Goal: Information Seeking & Learning: Learn about a topic

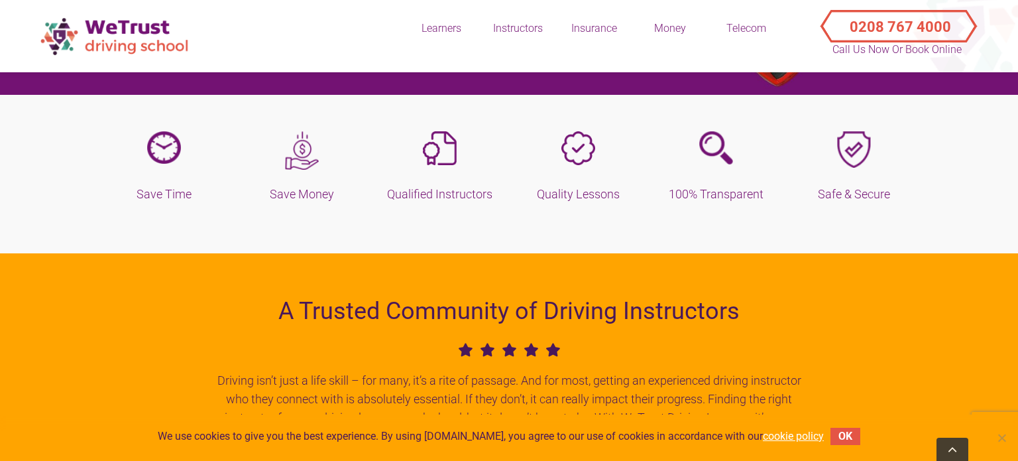
scroll to position [400, 0]
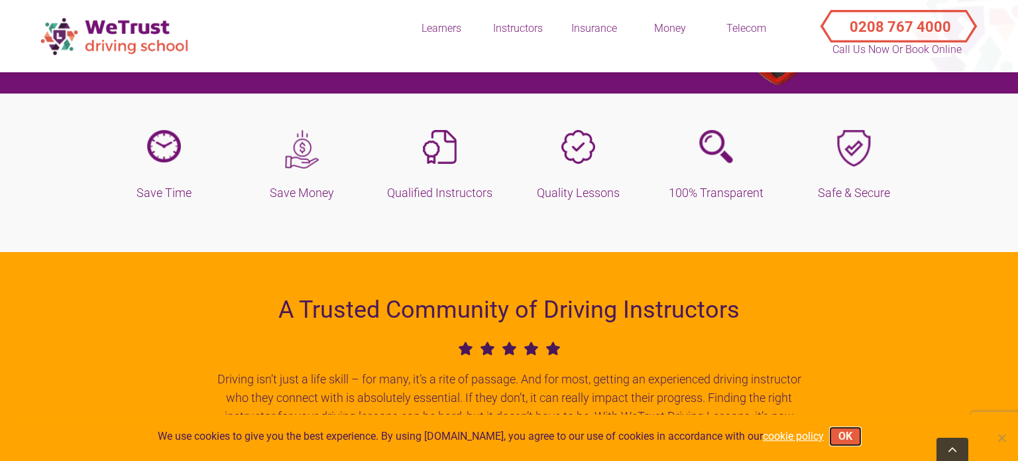
click at [845, 441] on button "OK" at bounding box center [845, 435] width 30 height 17
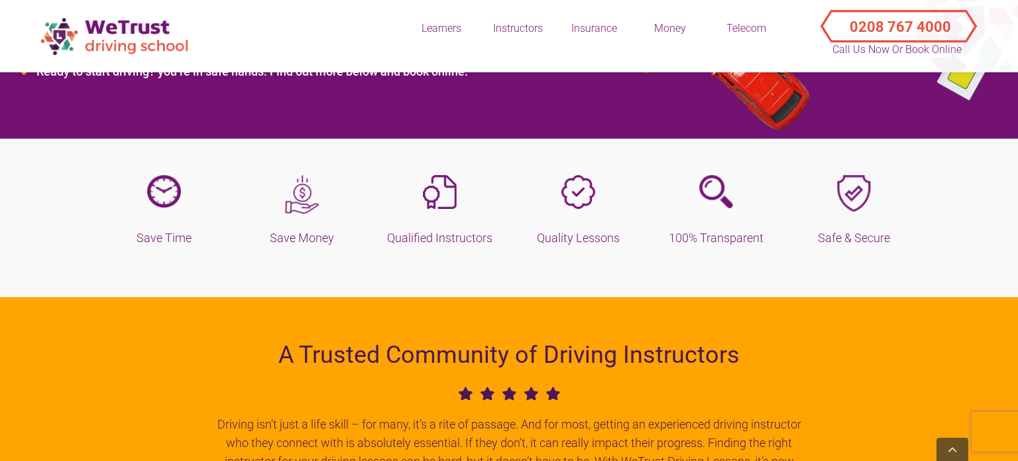
scroll to position [355, 0]
drag, startPoint x: 123, startPoint y: 232, endPoint x: 233, endPoint y: 250, distance: 111.5
click at [233, 250] on section "Save Time Save Money Qualified Instructors" at bounding box center [509, 211] width 1018 height 172
copy div "Save Time"
click at [216, 193] on div at bounding box center [164, 197] width 118 height 44
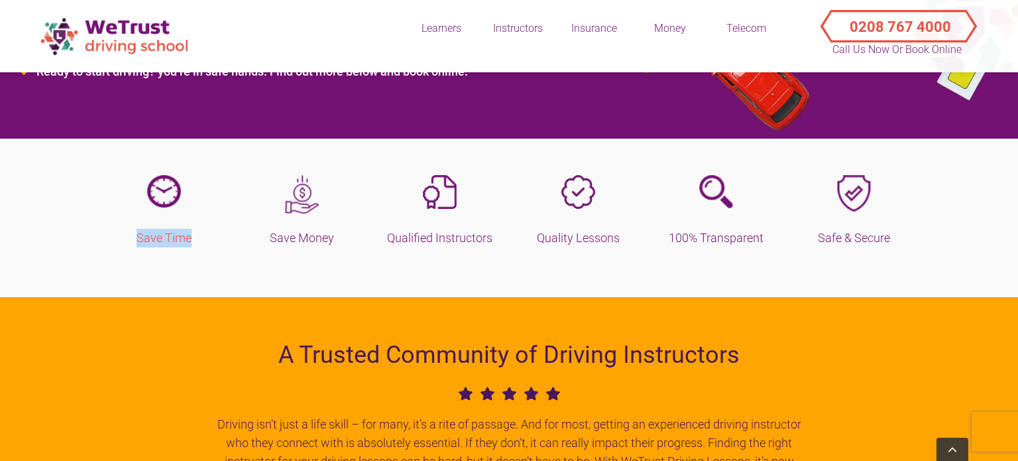
drag, startPoint x: 117, startPoint y: 237, endPoint x: 194, endPoint y: 245, distance: 77.9
click at [194, 245] on h5 "Save Time" at bounding box center [164, 238] width 118 height 19
copy h5 "Save Time"
drag, startPoint x: 383, startPoint y: 232, endPoint x: 493, endPoint y: 245, distance: 110.7
click at [493, 245] on h5 "Qualified Instructors" at bounding box center [440, 238] width 118 height 19
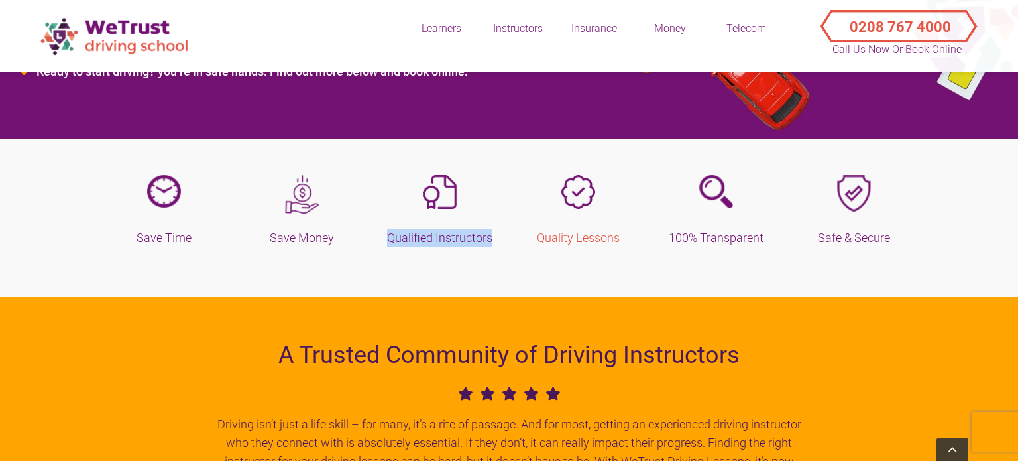
copy h5 "Qualified Instructors"
click at [717, 239] on h5 "100% Transparent" at bounding box center [716, 238] width 118 height 19
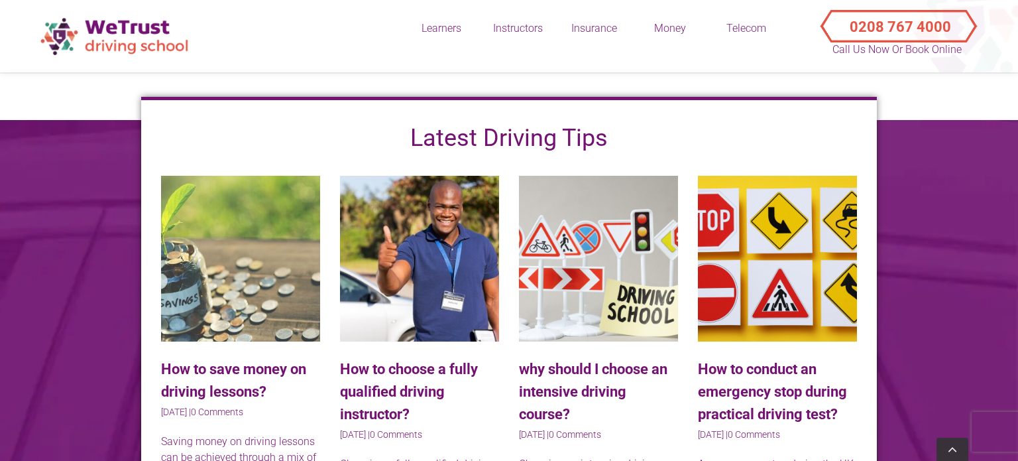
scroll to position [3310, 0]
